Goal: Task Accomplishment & Management: Complete application form

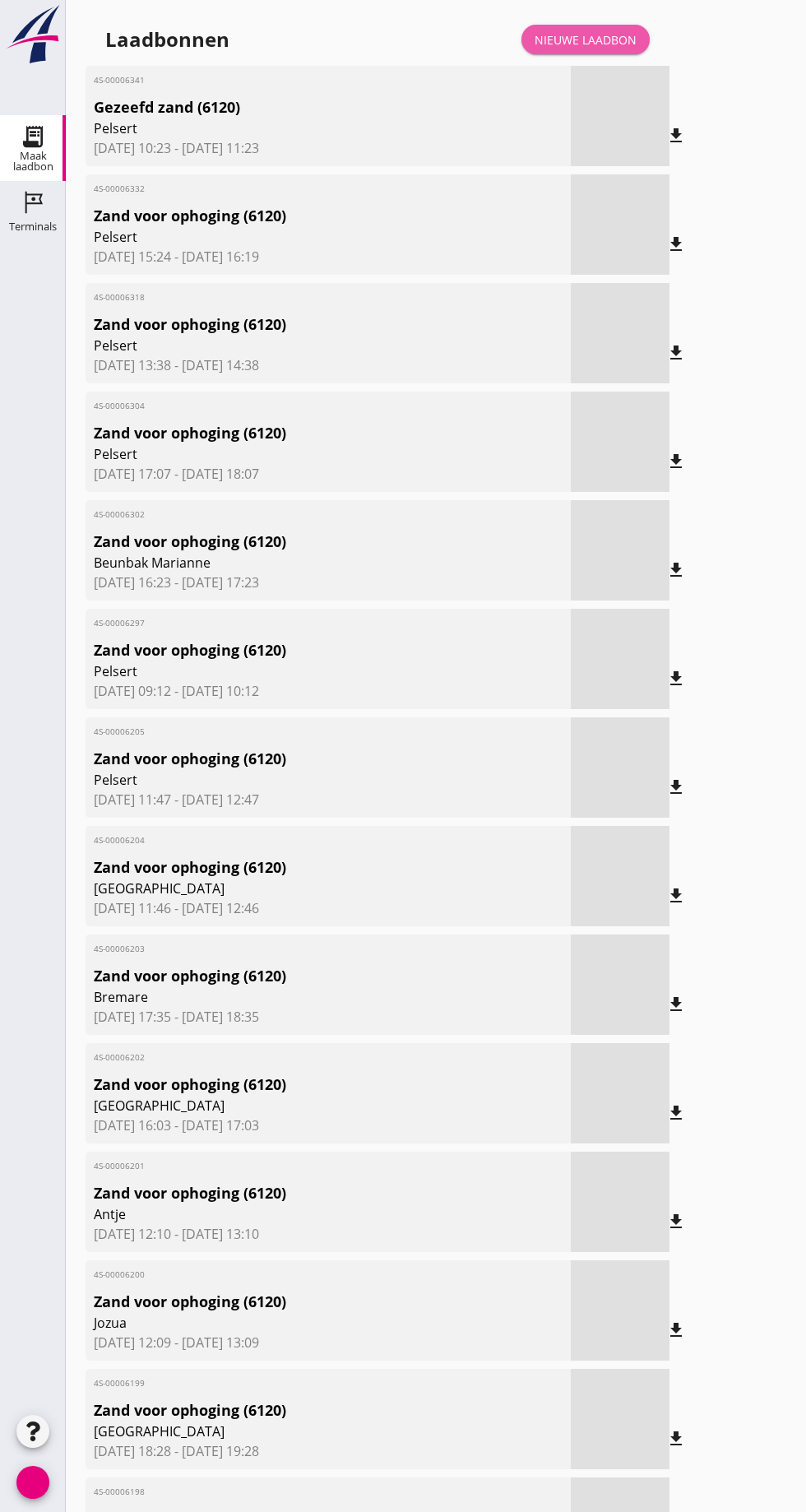
click at [591, 33] on font "Nieuwe laadbon" at bounding box center [585, 39] width 102 height 16
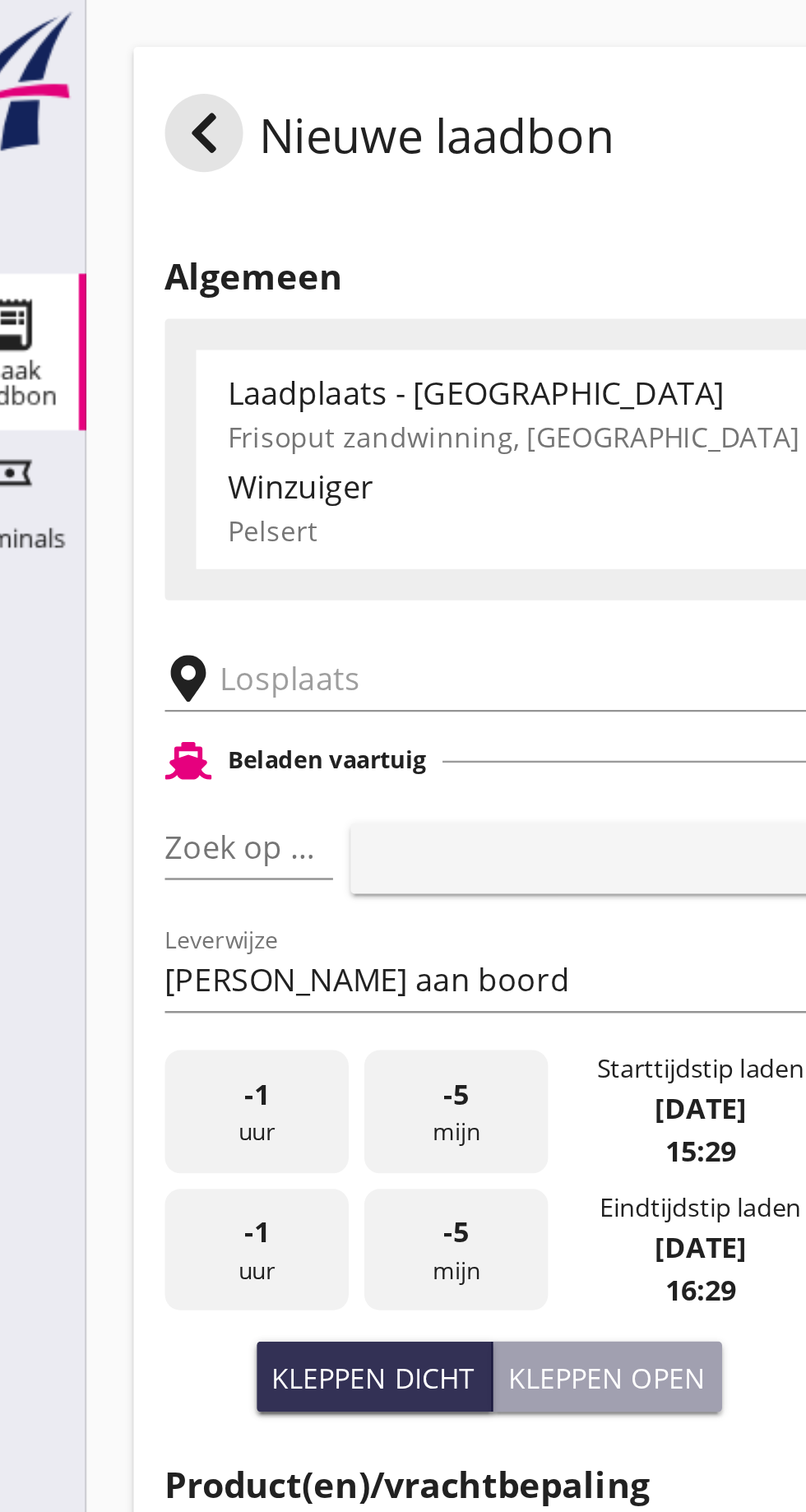
click at [139, 278] on input "text" at bounding box center [262, 286] width 281 height 27
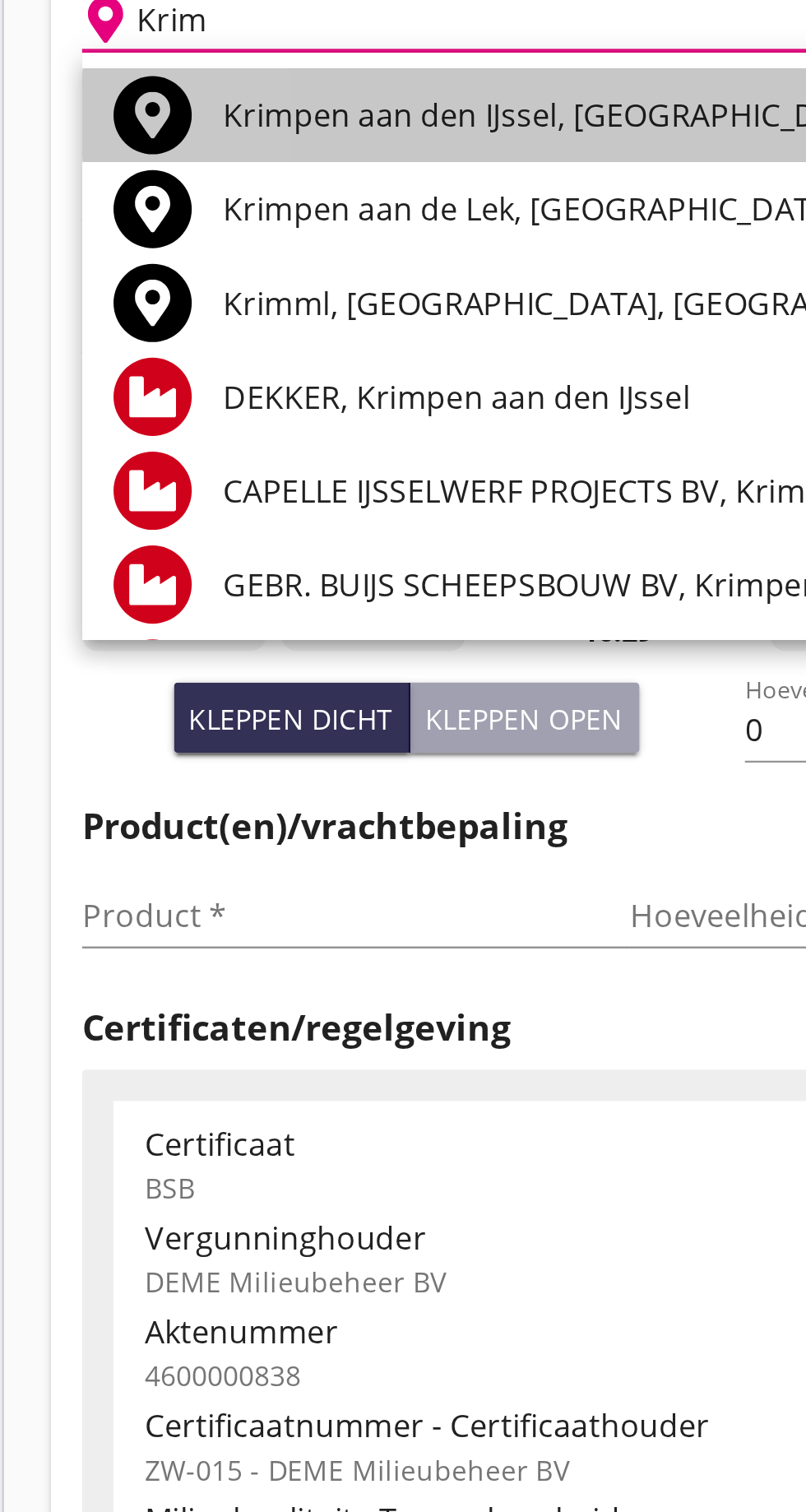
click at [275, 334] on font "Krimpen aan den IJssel, Zuid-Holland, Nederland" at bounding box center [365, 326] width 415 height 18
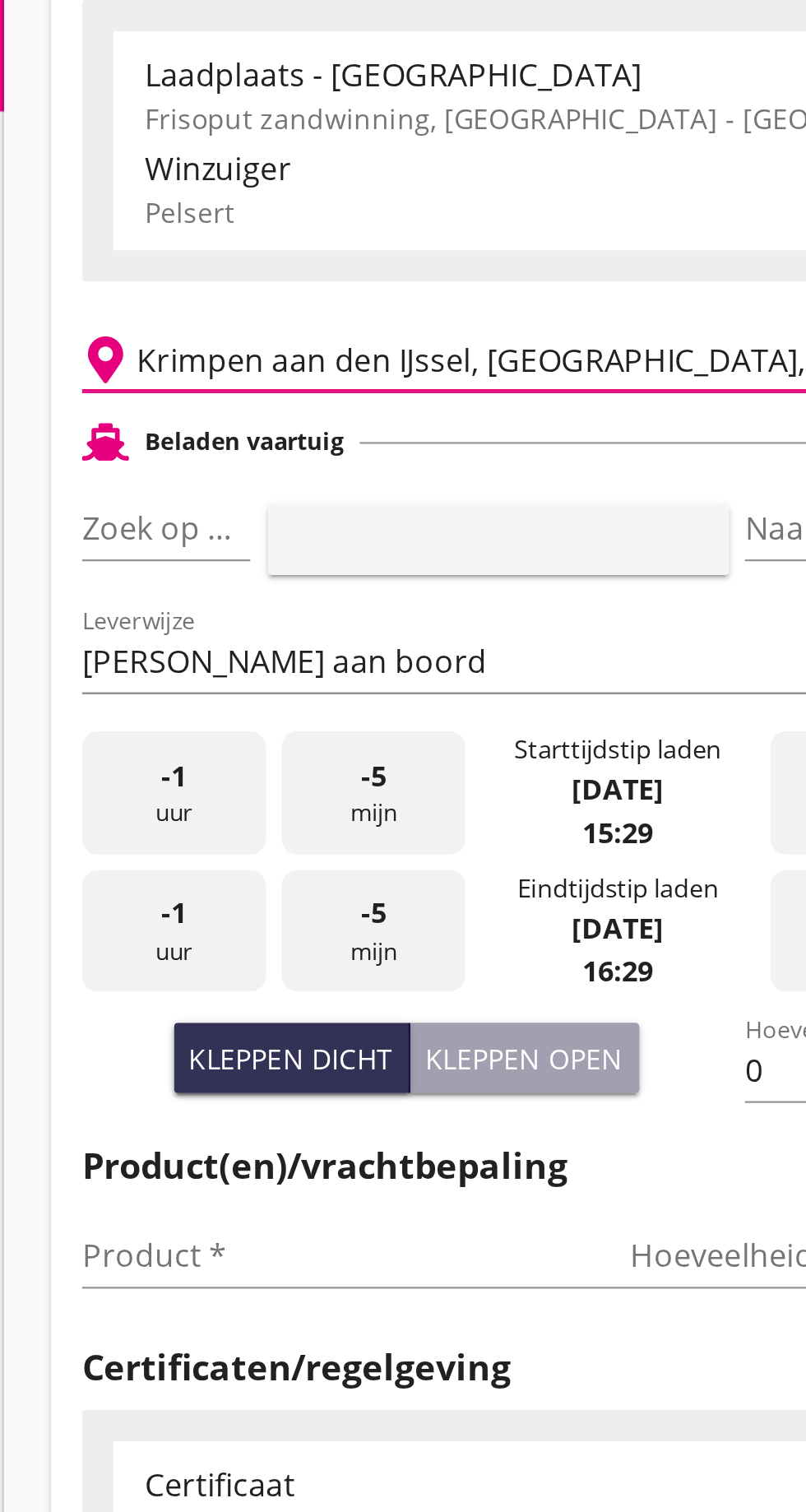
type input "Krimpen aan den IJssel, South Holland, Netherlands"
click at [150, 369] on div "Zoek op (scheeps)naam pijl_drop_down" at bounding box center [133, 356] width 71 height 27
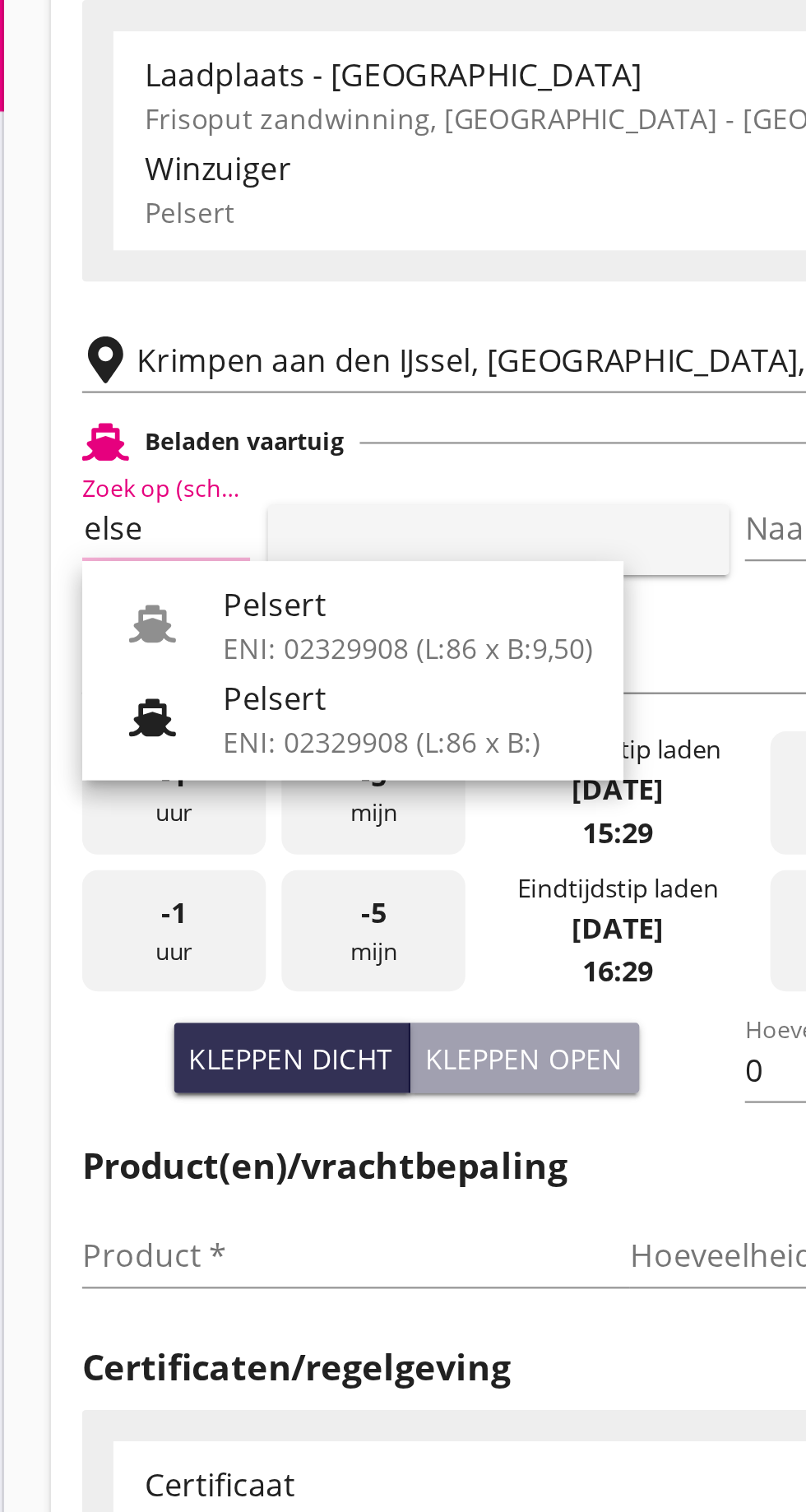
scroll to position [0, 13]
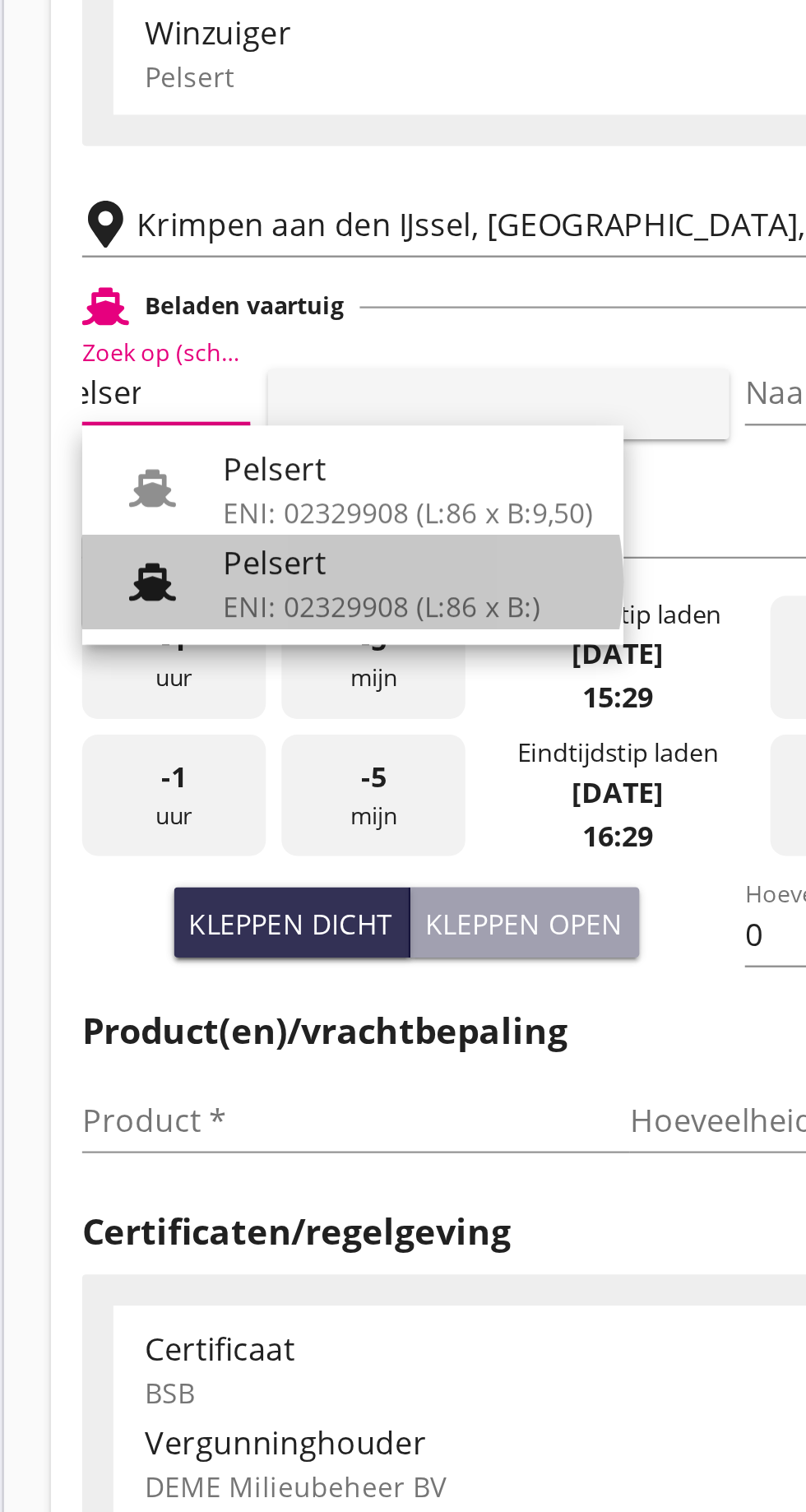
click at [216, 426] on div "Pelsert" at bounding box center [235, 428] width 155 height 20
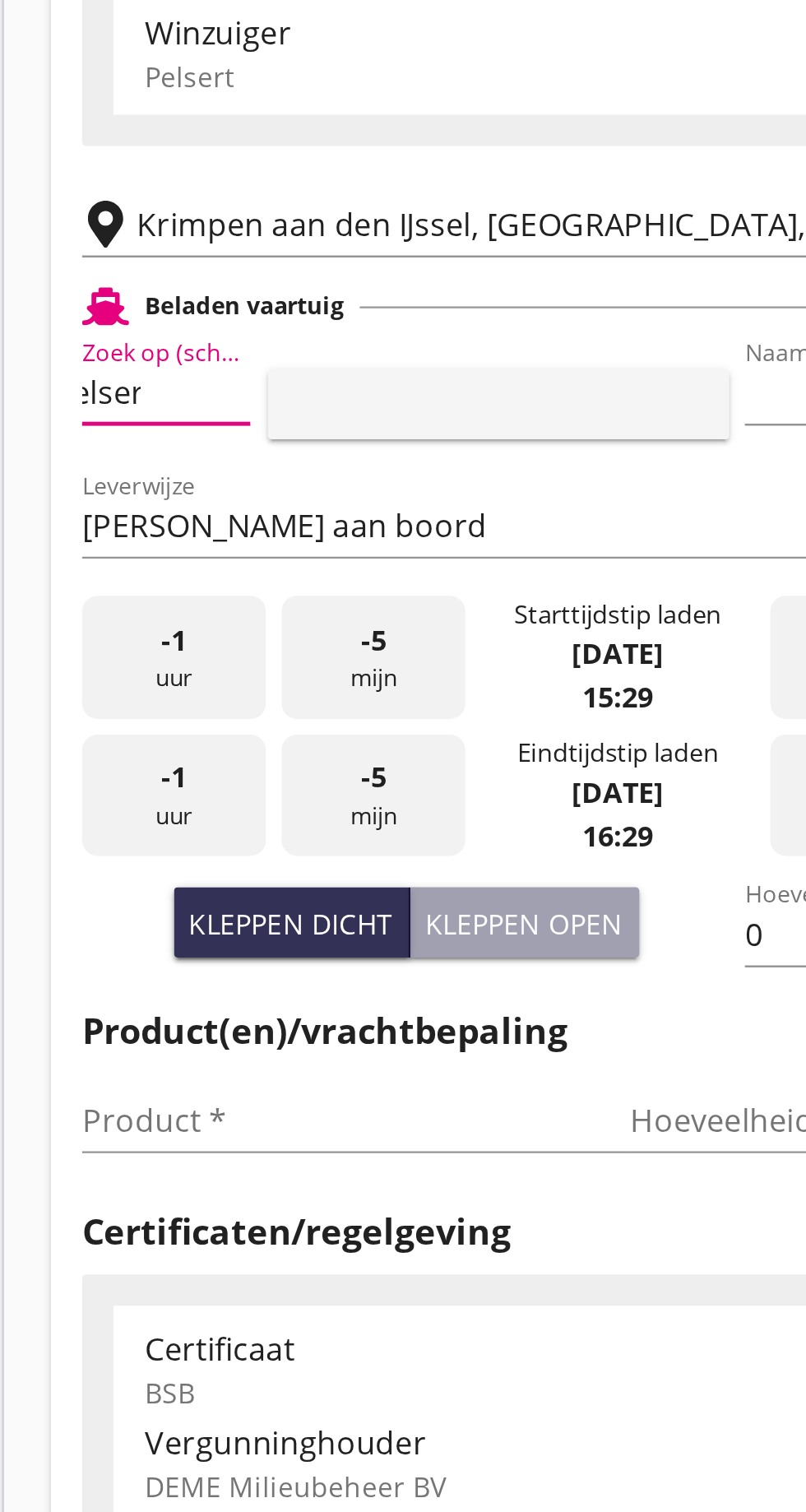
type input "Pelsert"
type input "Martijn de Groot"
type input "1087"
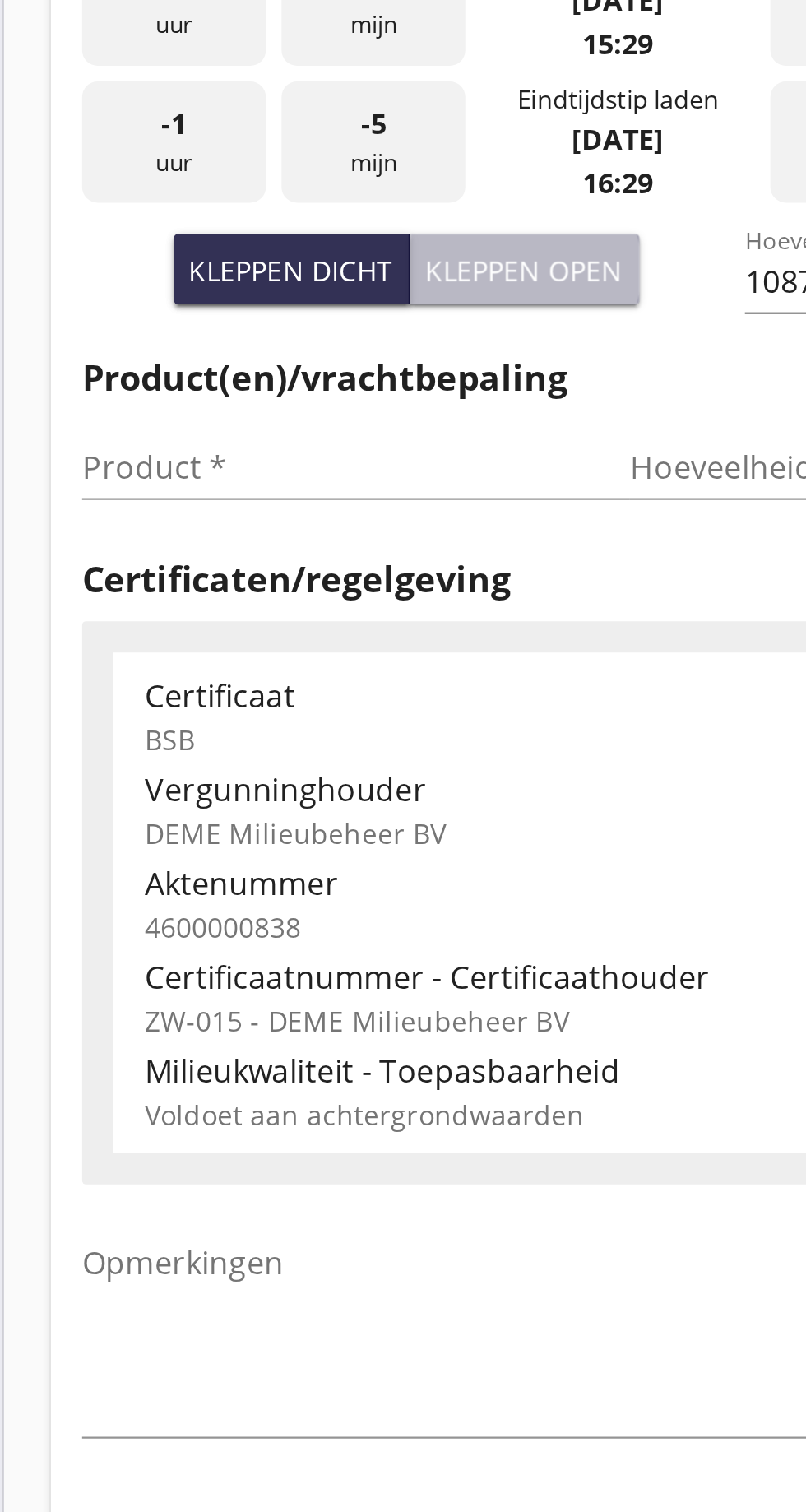
type input "Pelsert"
click at [302, 573] on font "Kleppen open" at bounding box center [285, 579] width 83 height 16
type input "725"
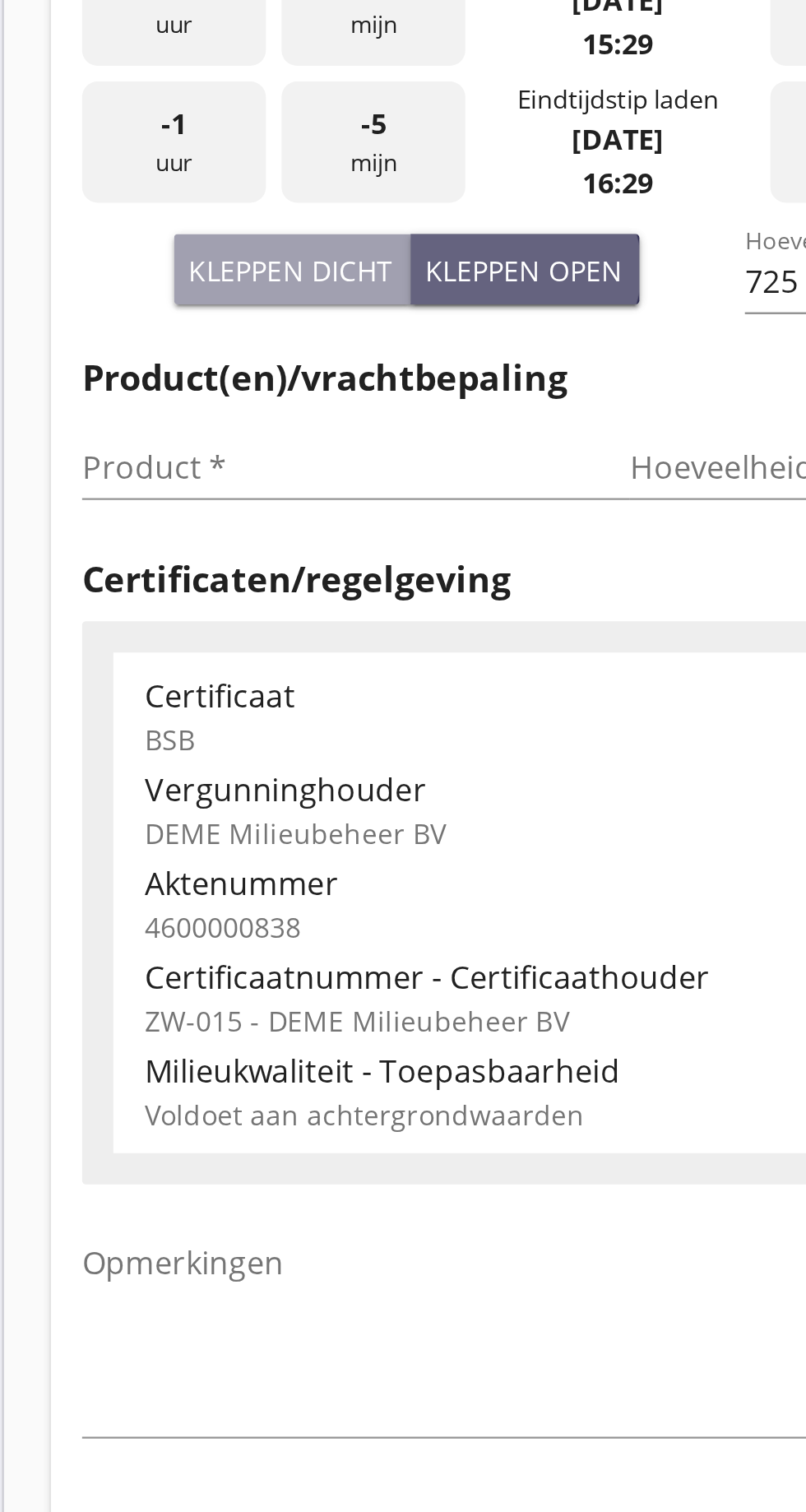
scroll to position [0, 0]
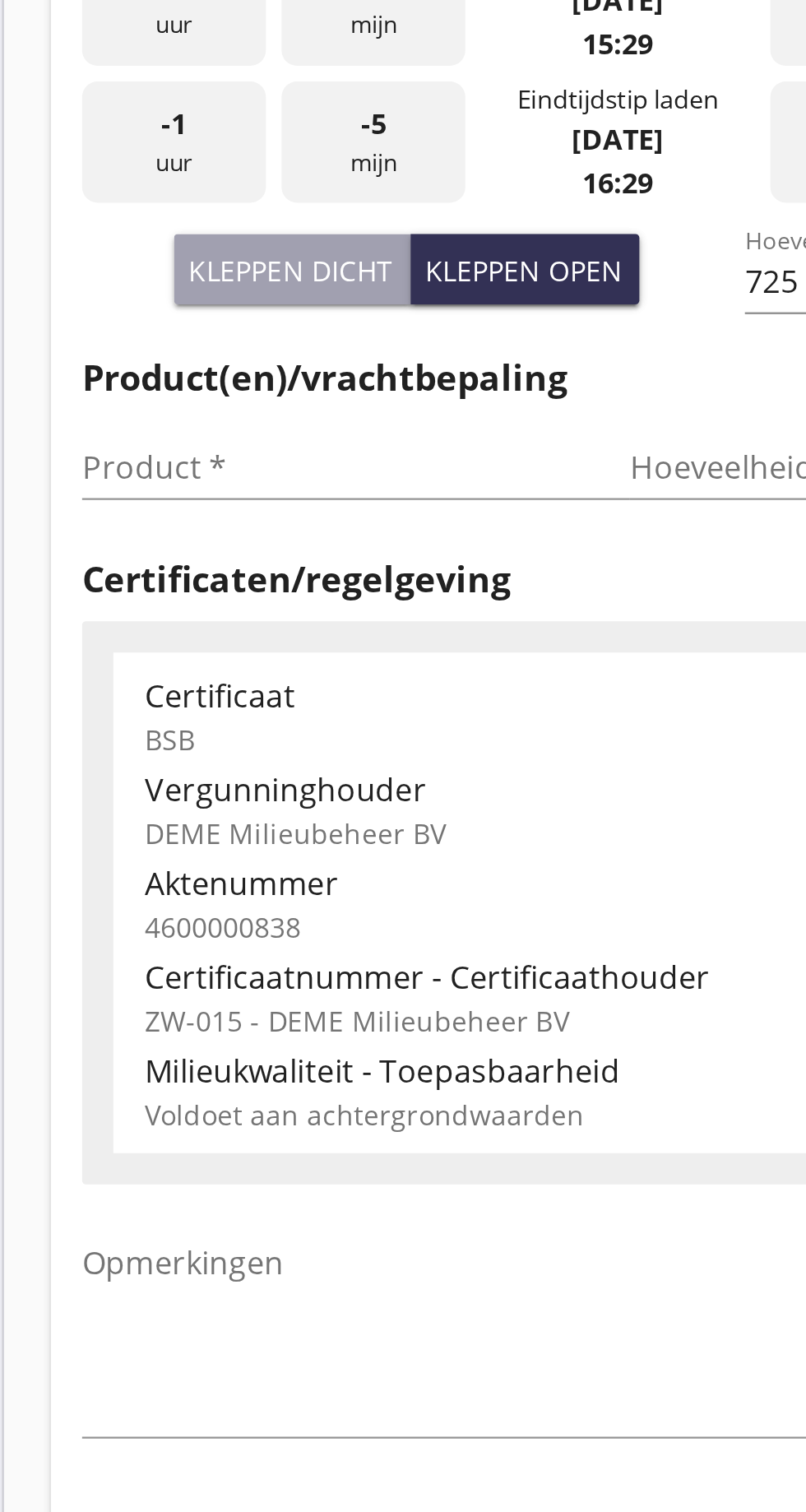
click at [138, 653] on input "Product *" at bounding box center [202, 663] width 208 height 27
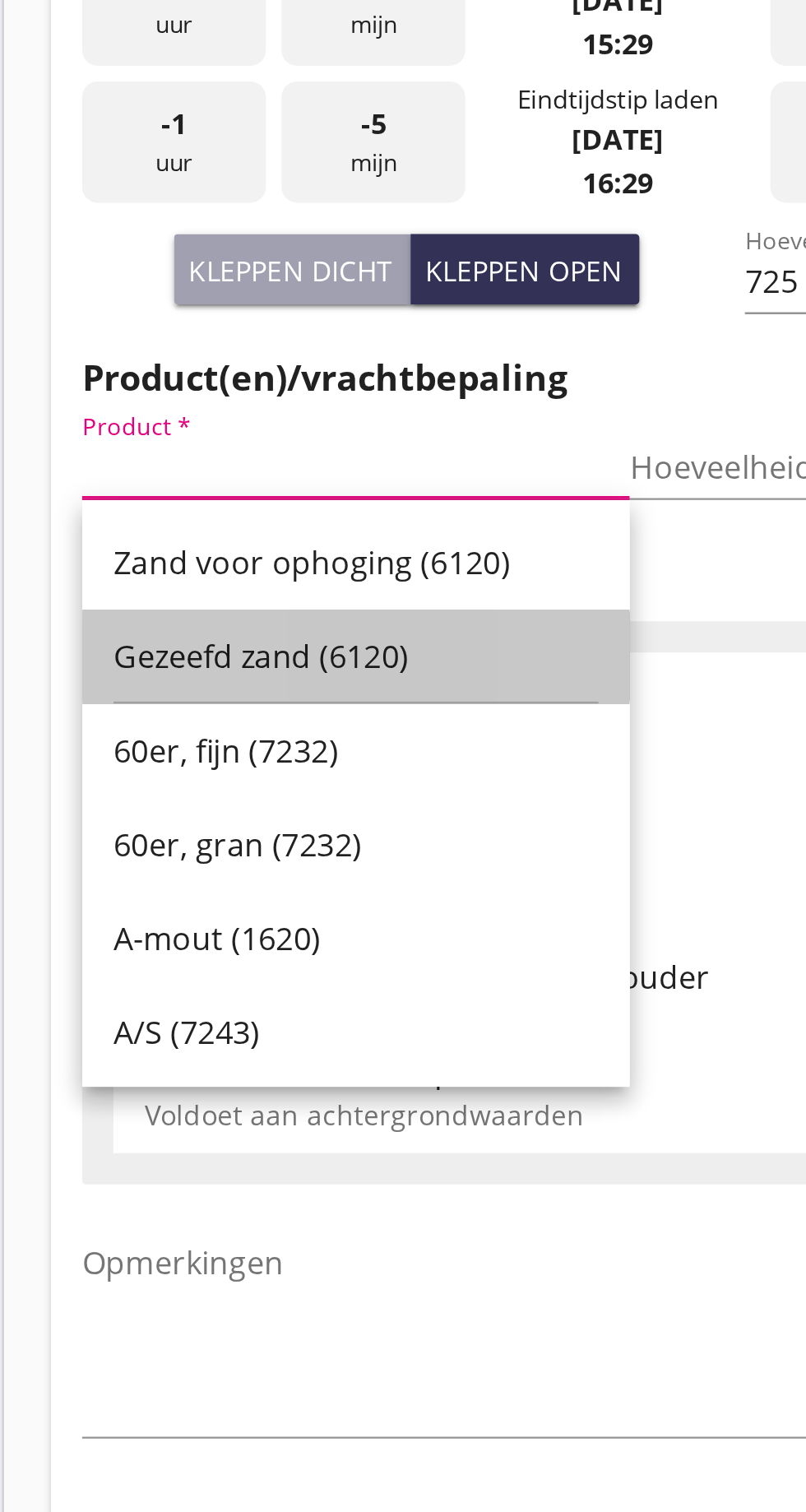
click at [211, 732] on div "Gezeefd zand (6120)" at bounding box center [213, 742] width 204 height 20
type input "Gezeefd zand (6120)"
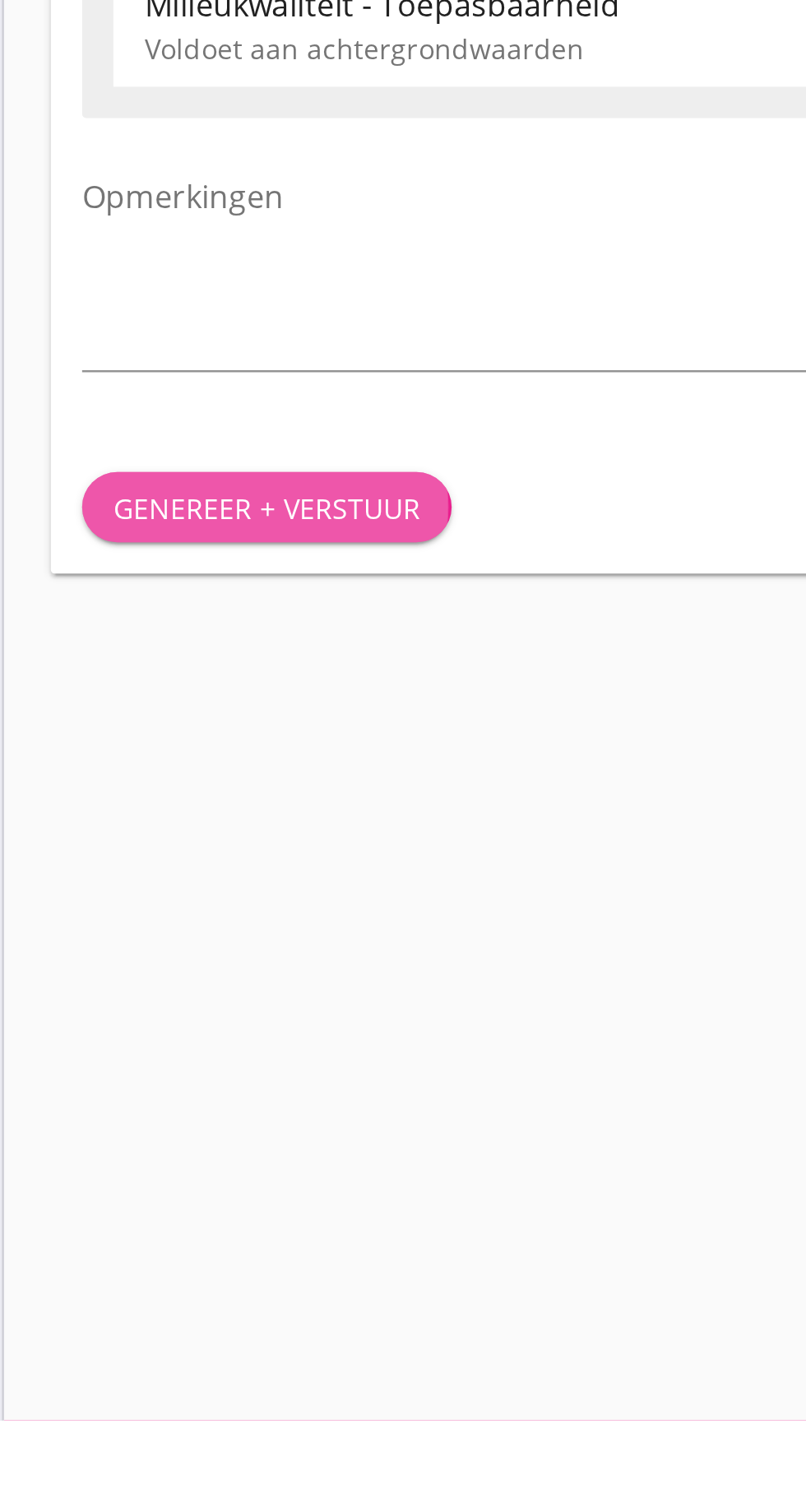
click at [198, 1123] on font "Genereer + verstuur" at bounding box center [176, 1128] width 129 height 16
